Goal: Transaction & Acquisition: Download file/media

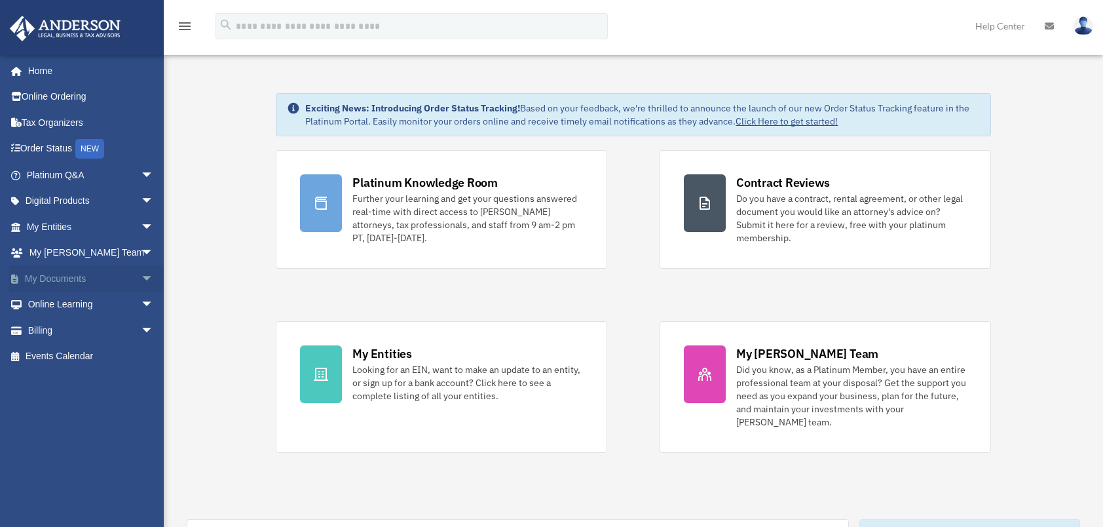
click at [78, 280] on link "My Documents arrow_drop_down" at bounding box center [91, 278] width 164 height 26
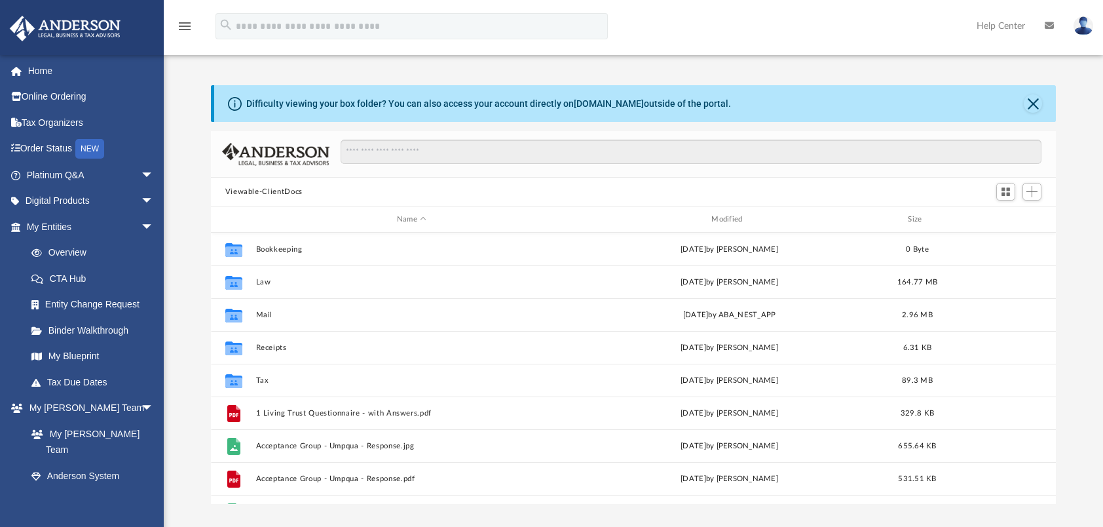
scroll to position [288, 835]
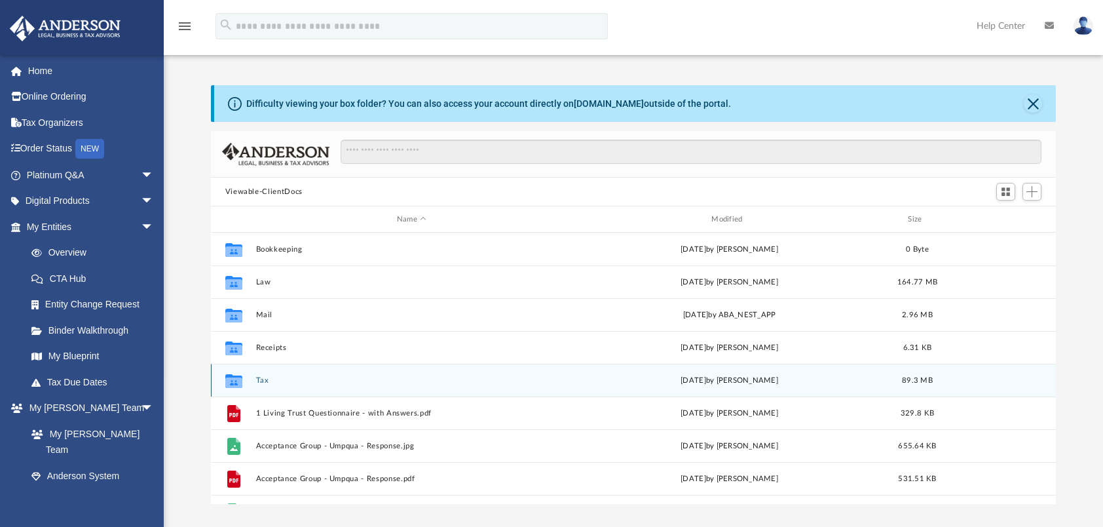
click at [263, 381] on button "Tax" at bounding box center [411, 380] width 312 height 9
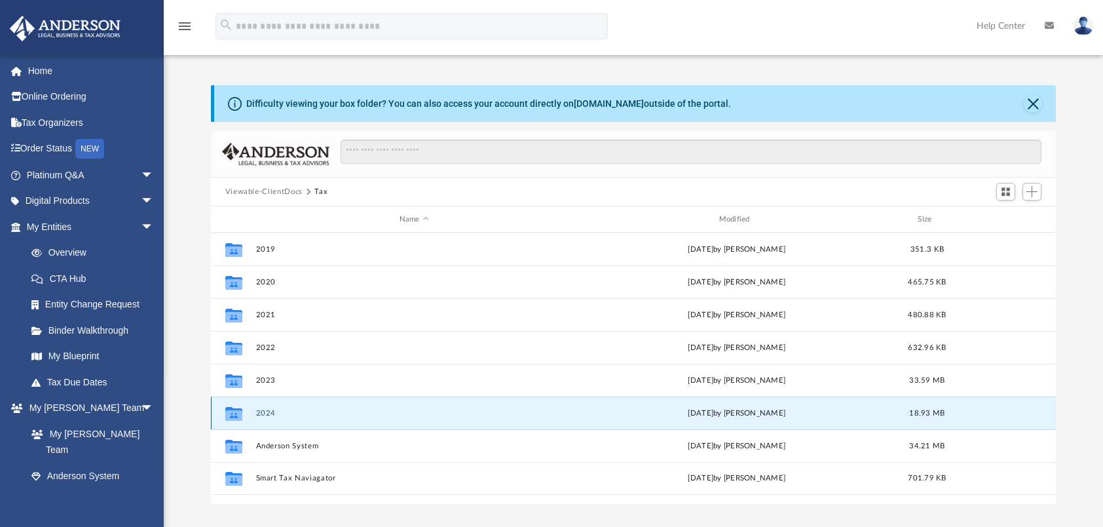
click at [262, 416] on button "2024" at bounding box center [413, 413] width 317 height 9
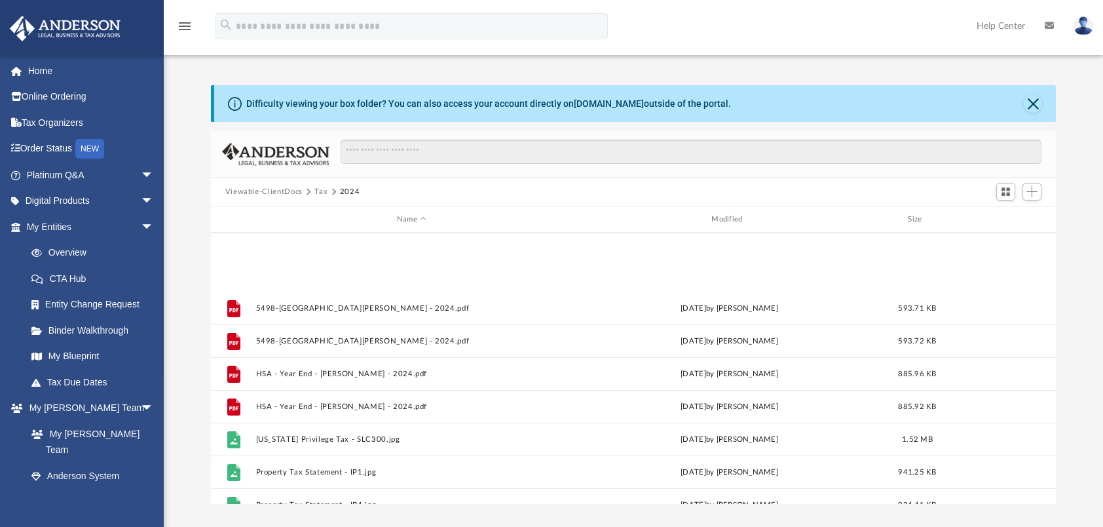
scroll to position [645, 0]
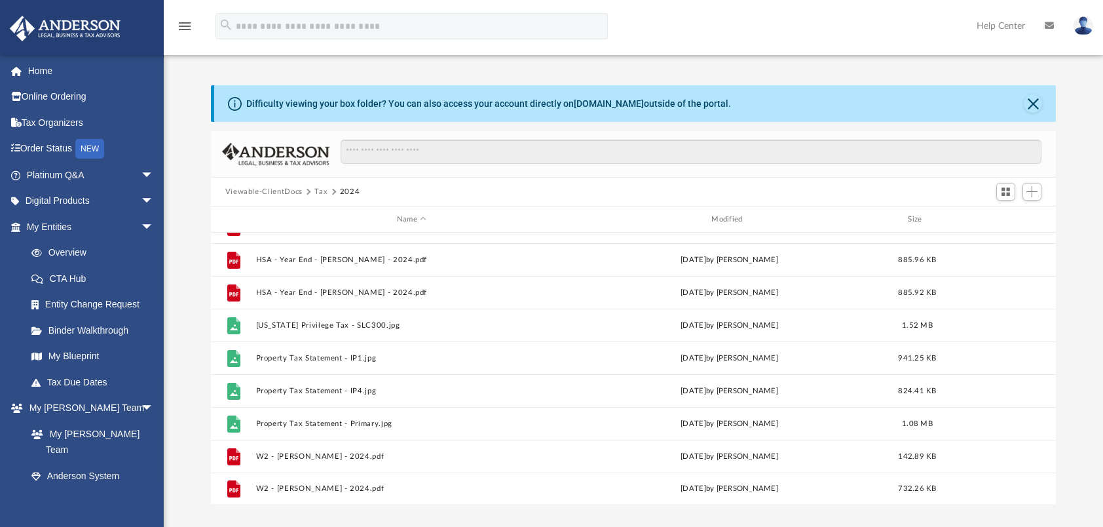
click at [320, 193] on button "Tax" at bounding box center [320, 192] width 13 height 12
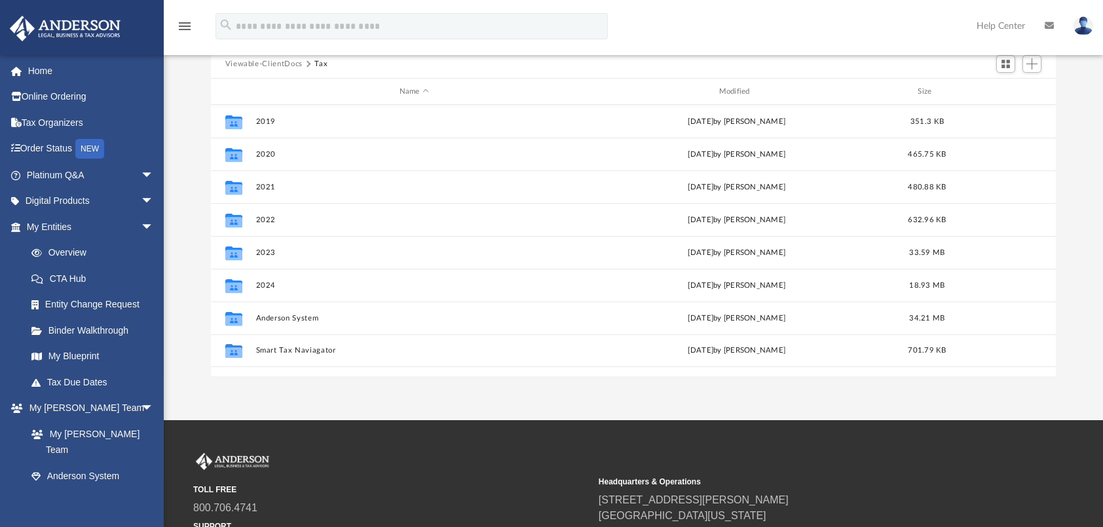
scroll to position [131, 0]
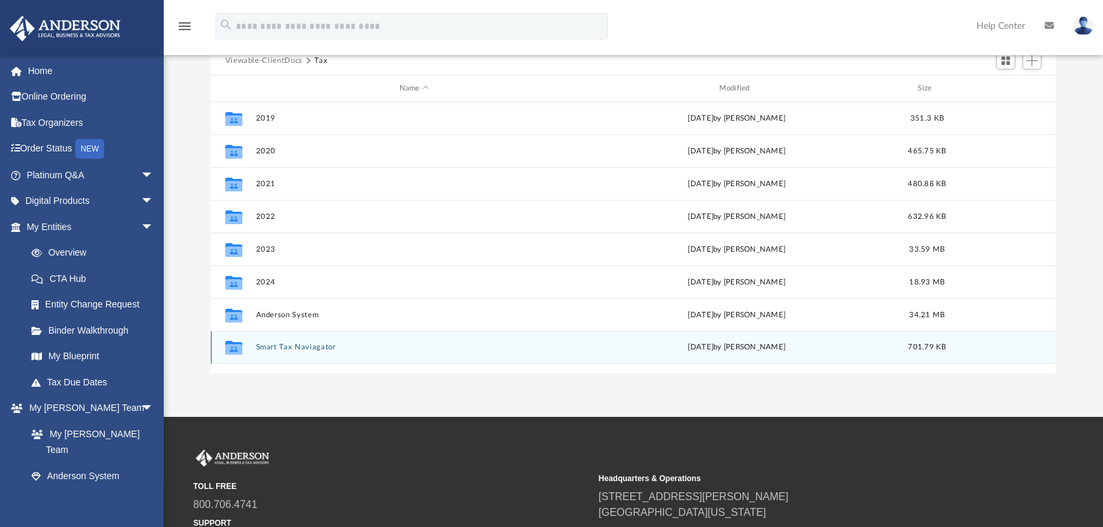
click at [309, 348] on button "Smart Tax Naviagator" at bounding box center [413, 347] width 317 height 9
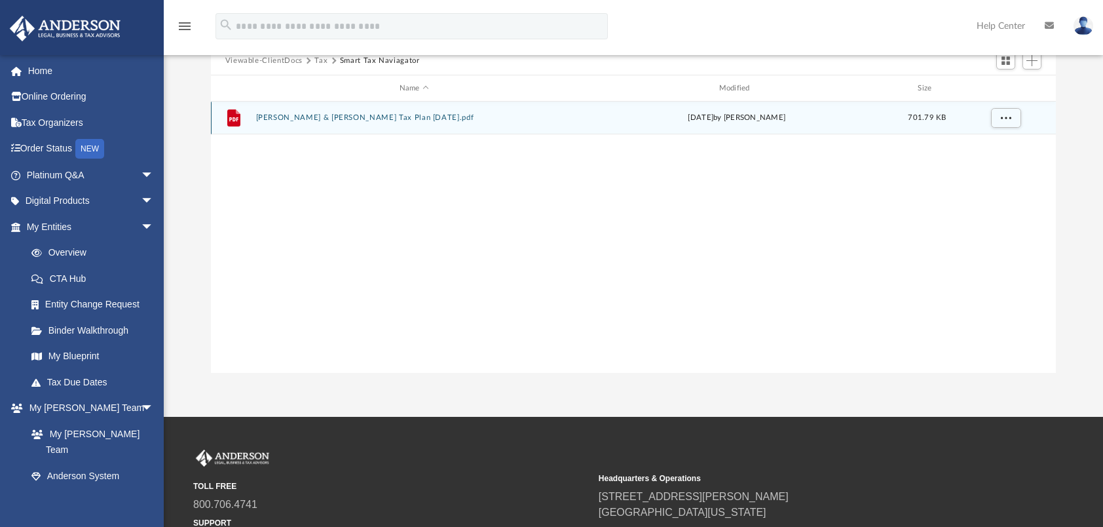
click at [341, 120] on button "Thomas & Susan Peters Tax Plan 2025-08-18.pdf" at bounding box center [413, 117] width 317 height 9
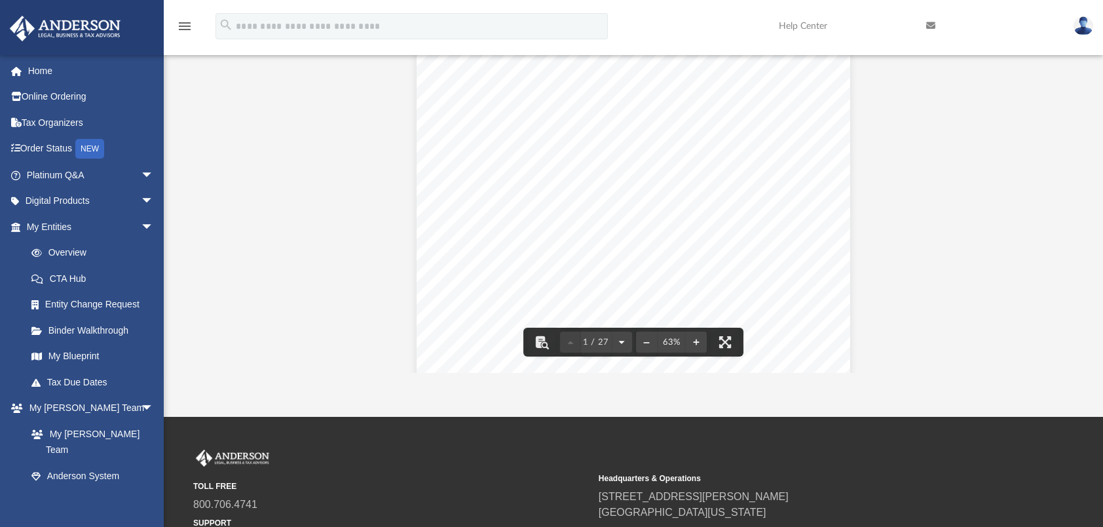
click at [622, 342] on button "File preview" at bounding box center [621, 342] width 21 height 29
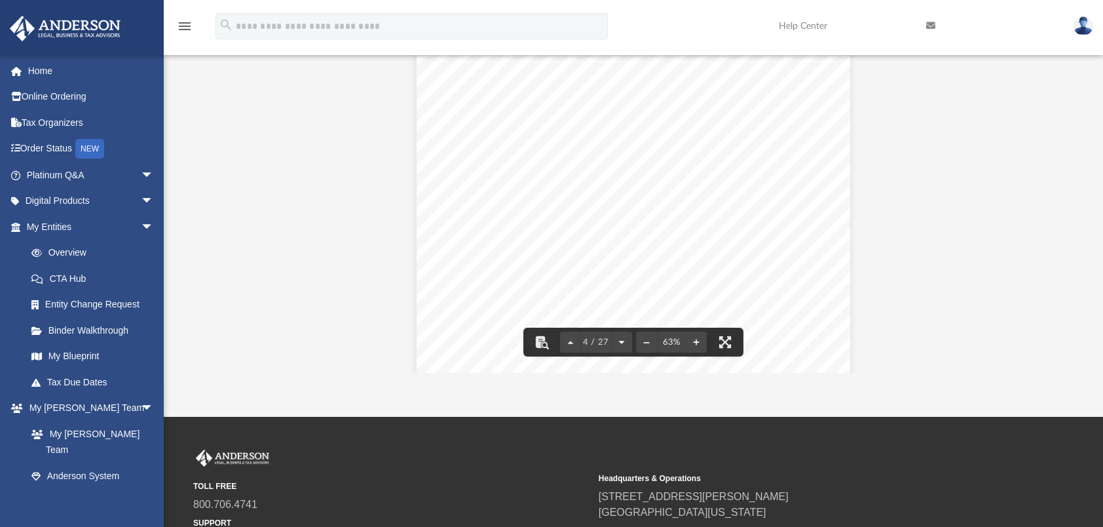
click at [624, 340] on button "File preview" at bounding box center [621, 342] width 21 height 29
click at [620, 341] on button "File preview" at bounding box center [621, 342] width 21 height 29
click at [622, 341] on button "File preview" at bounding box center [621, 342] width 21 height 29
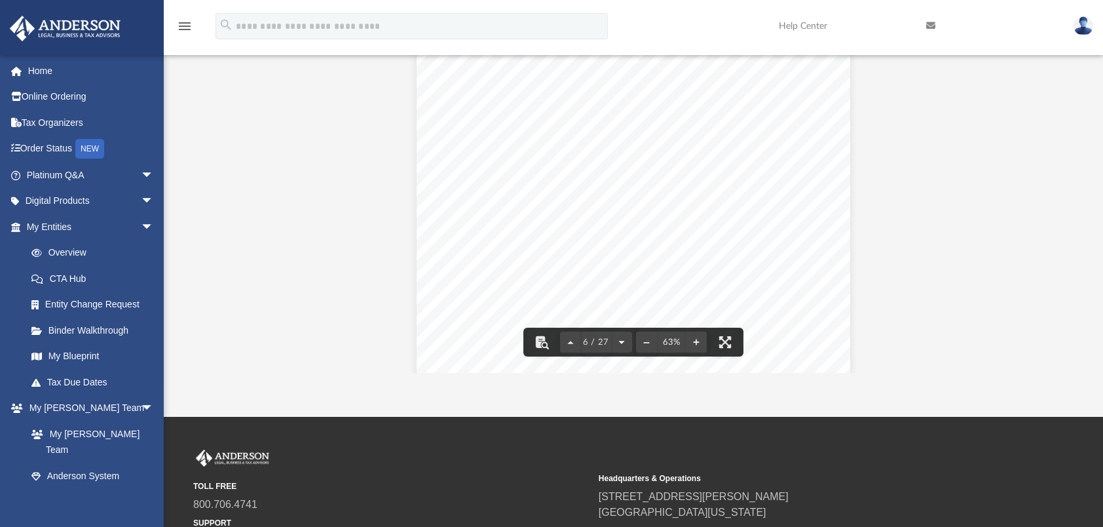
scroll to position [2126, 0]
click at [621, 341] on button "File preview" at bounding box center [621, 342] width 21 height 29
click at [576, 342] on button "File preview" at bounding box center [570, 342] width 21 height 29
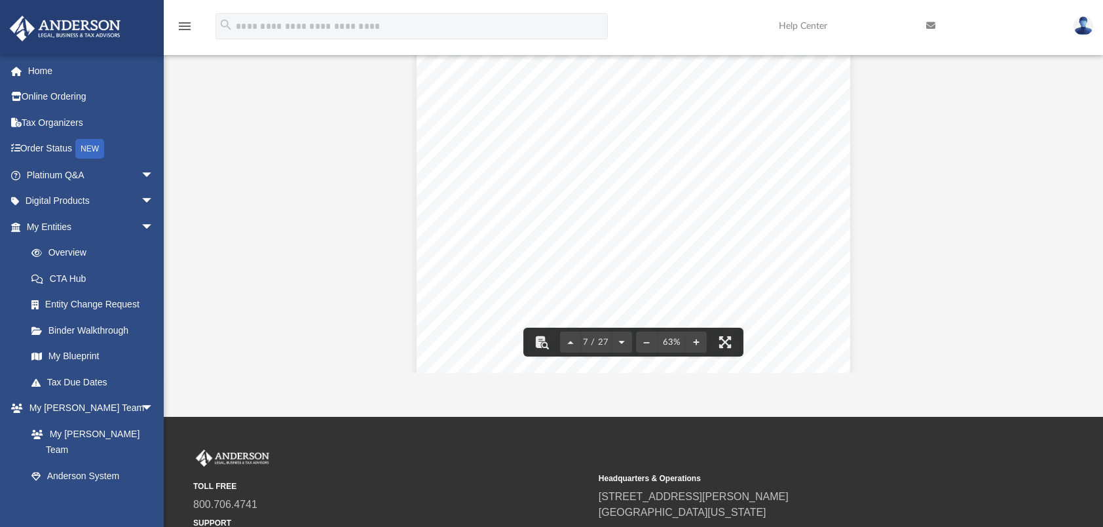
click at [620, 342] on button "File preview" at bounding box center [621, 342] width 21 height 29
click at [620, 337] on button "File preview" at bounding box center [621, 342] width 21 height 29
click at [620, 338] on button "File preview" at bounding box center [621, 342] width 21 height 29
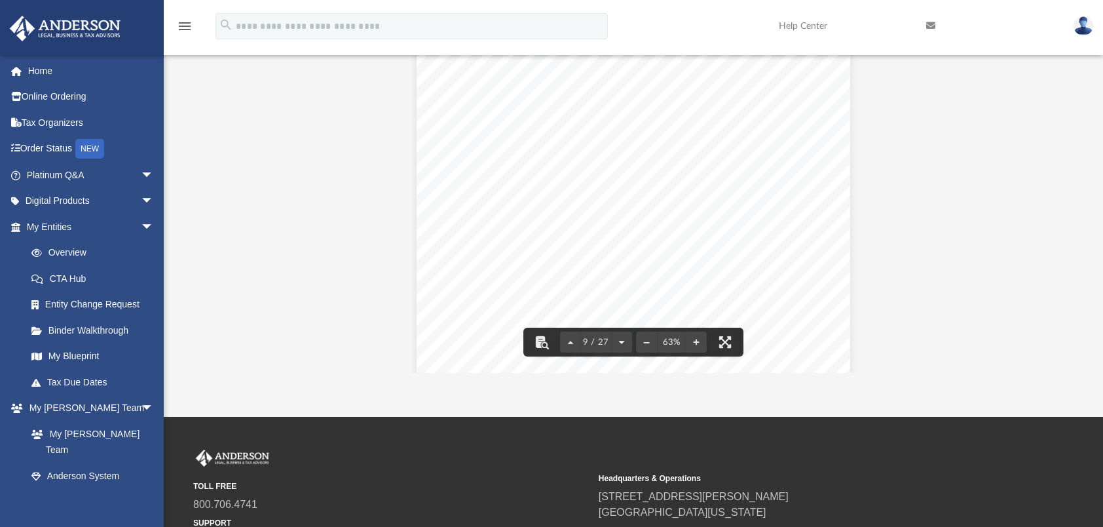
scroll to position [3189, 0]
click at [619, 338] on button "File preview" at bounding box center [624, 342] width 21 height 29
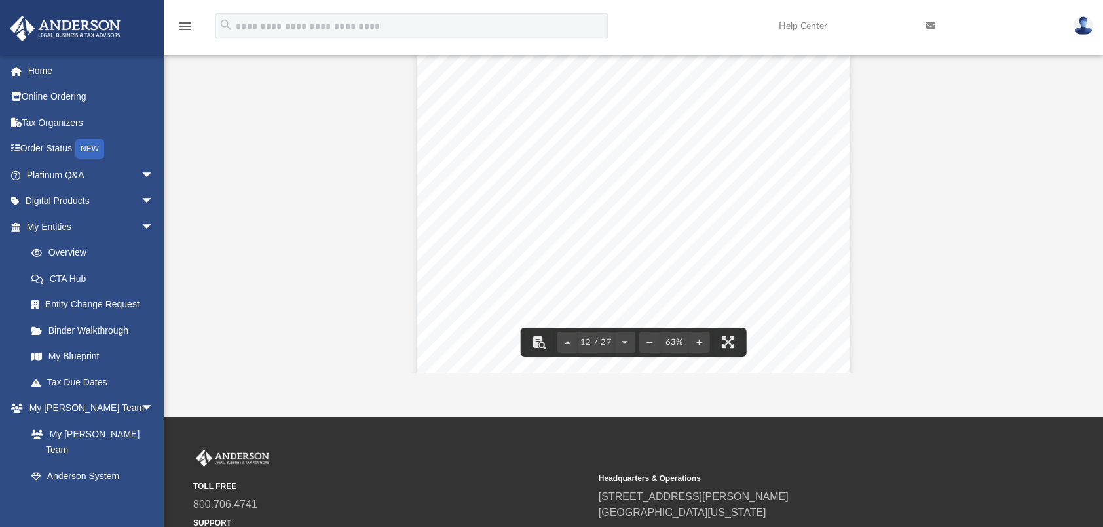
click at [564, 341] on button "File preview" at bounding box center [567, 342] width 21 height 29
click at [624, 341] on button "File preview" at bounding box center [624, 342] width 21 height 29
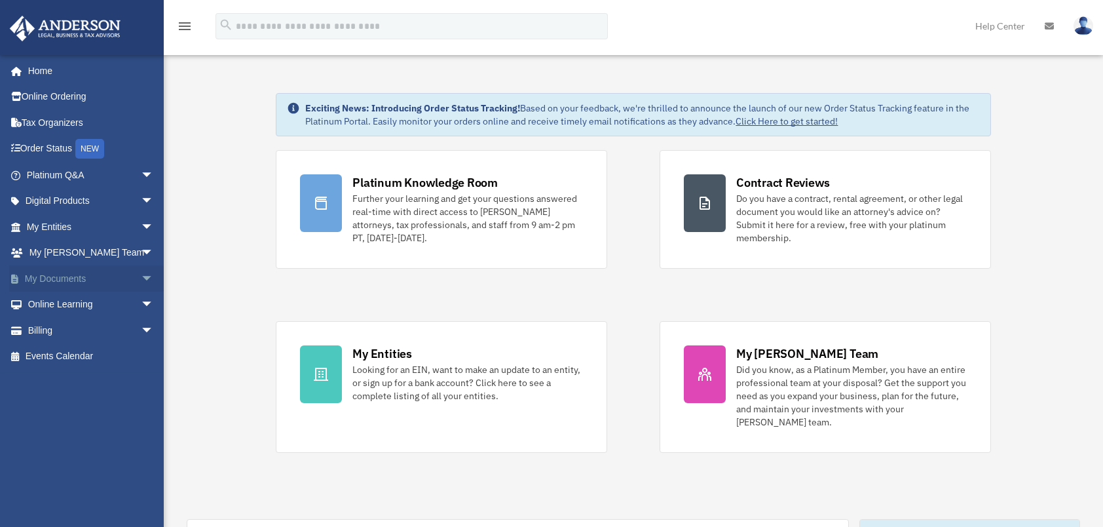
click at [77, 274] on link "My Documents arrow_drop_down" at bounding box center [91, 278] width 164 height 26
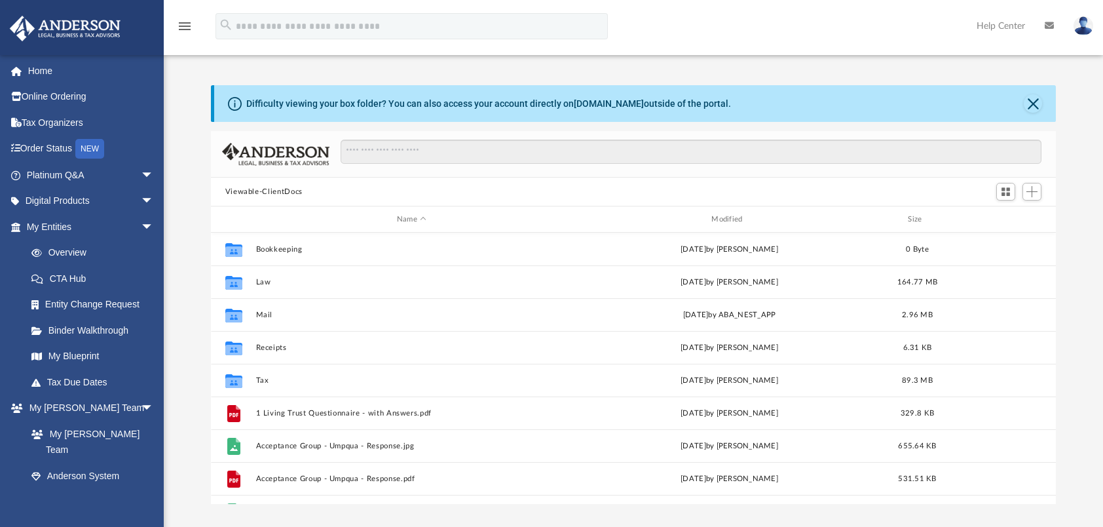
scroll to position [288, 835]
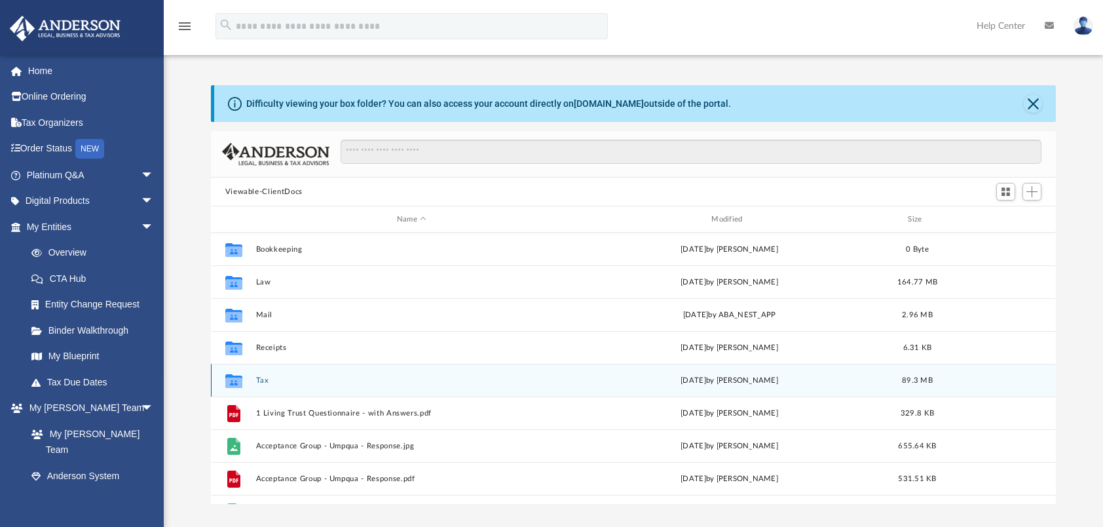
click at [255, 380] on div "Collaborated Folder Tax Mon Aug 18 2025 by Jeff Stulken 89.3 MB" at bounding box center [634, 380] width 846 height 33
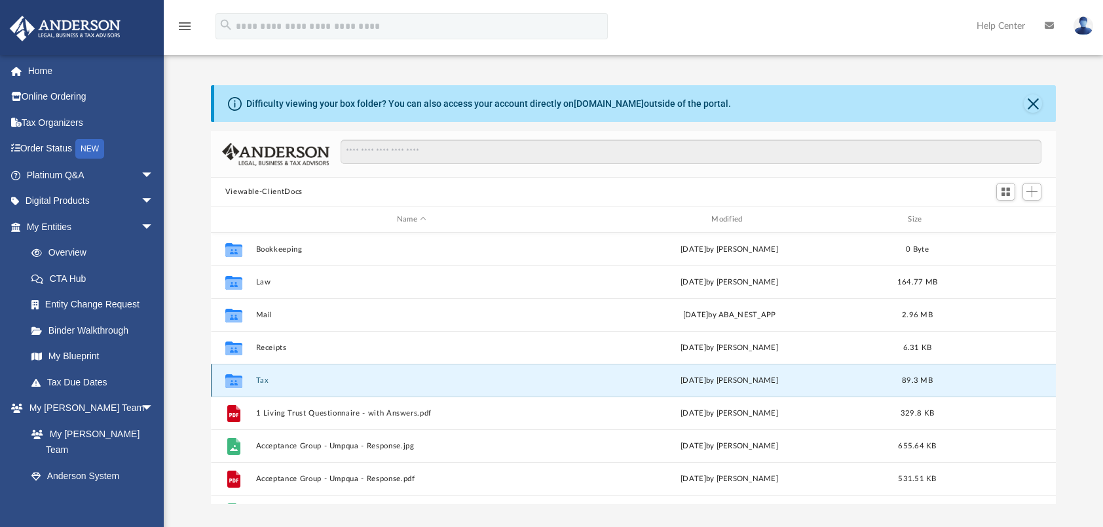
click at [269, 380] on button "Tax" at bounding box center [411, 380] width 312 height 9
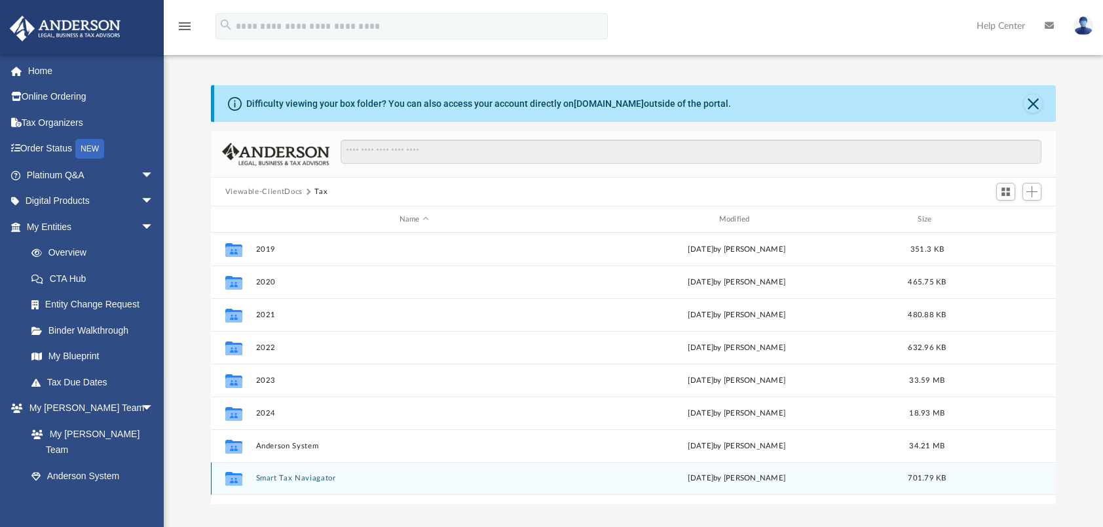
click at [323, 477] on button "Smart Tax Naviagator" at bounding box center [413, 478] width 317 height 9
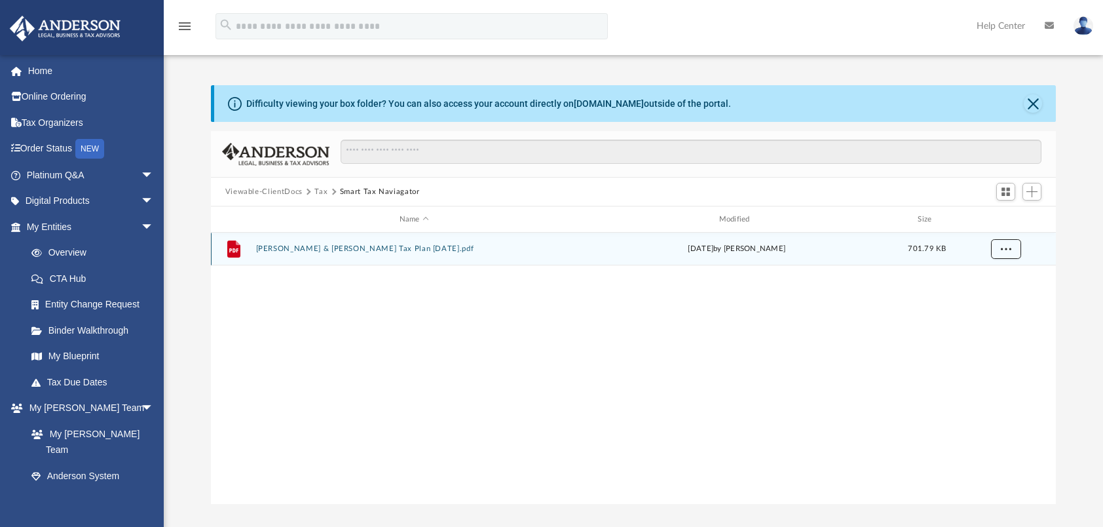
click at [1006, 248] on span "More options" at bounding box center [1005, 248] width 10 height 7
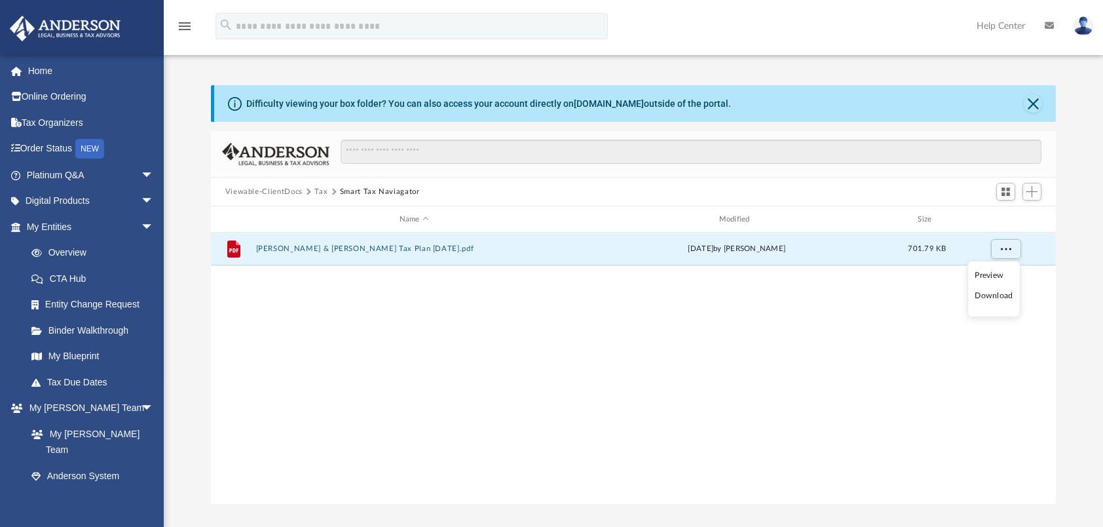
click at [1000, 299] on li "Download" at bounding box center [994, 296] width 38 height 14
